Goal: Information Seeking & Learning: Learn about a topic

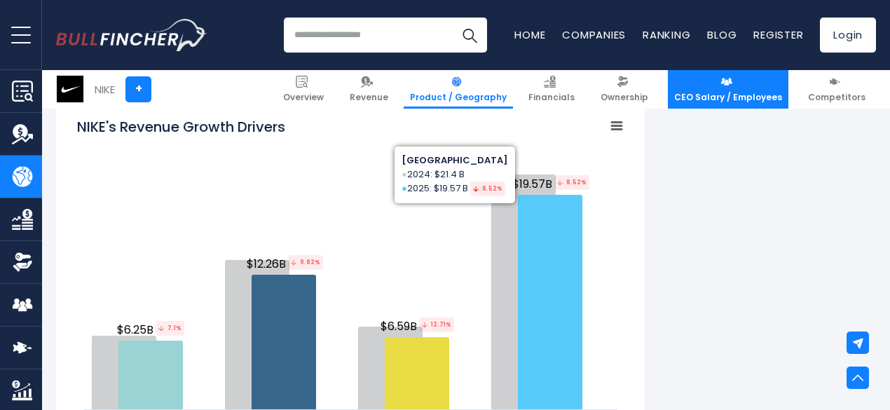
scroll to position [1682, 0]
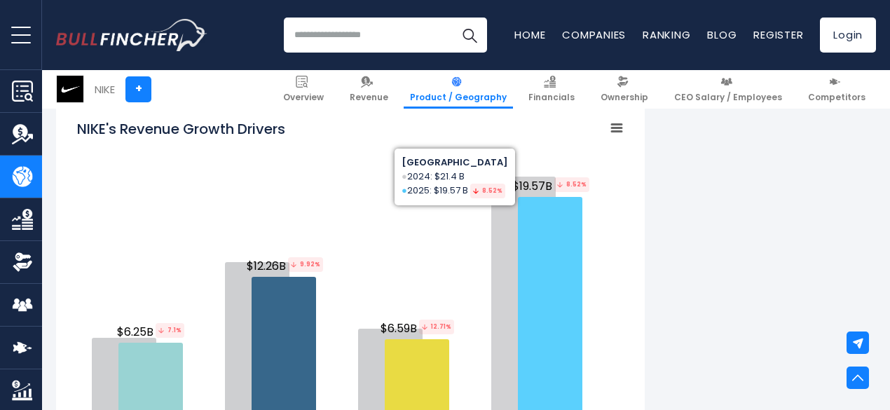
click at [276, 158] on rect "NIKE's Revenue Growth Drivers" at bounding box center [350, 284] width 547 height 350
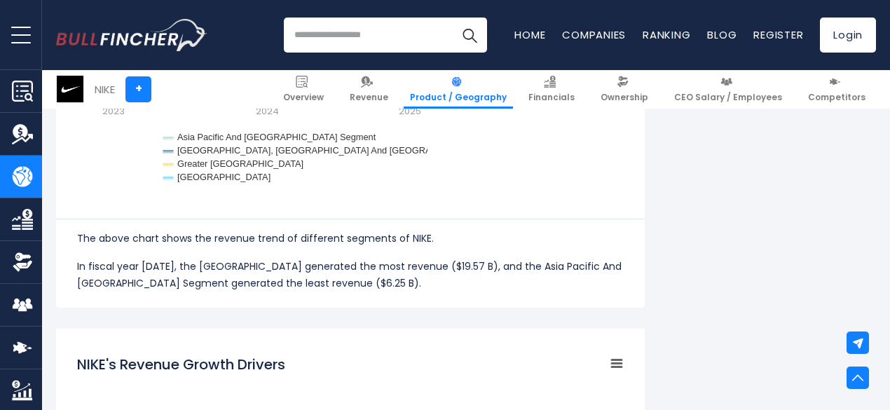
scroll to position [701, 0]
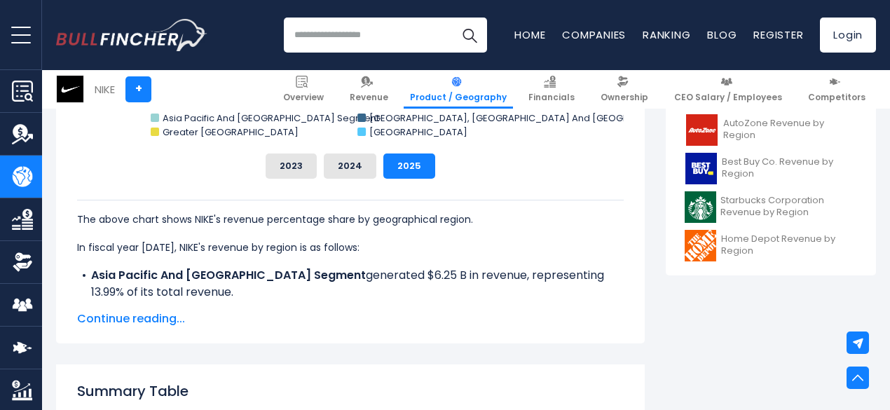
scroll to position [491, 0]
